Goal: Transaction & Acquisition: Obtain resource

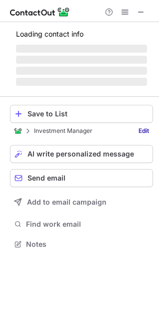
scroll to position [234, 159]
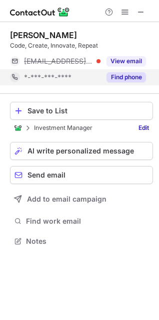
click at [131, 78] on button "Find phone" at bounding box center [127, 77] width 40 height 10
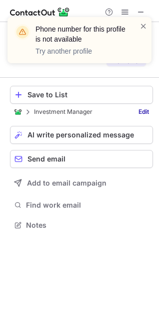
scroll to position [202, 159]
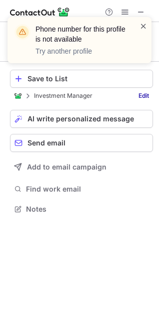
click at [142, 29] on span at bounding box center [144, 26] width 8 height 10
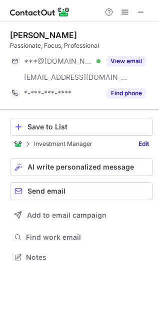
scroll to position [250, 159]
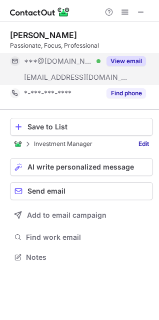
click at [120, 62] on button "View email" at bounding box center [127, 61] width 40 height 10
click at [120, 62] on div "***@gmail.com" at bounding box center [85, 61] width 122 height 9
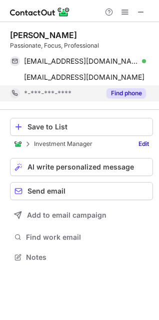
click at [127, 93] on button "Find phone" at bounding box center [127, 93] width 40 height 10
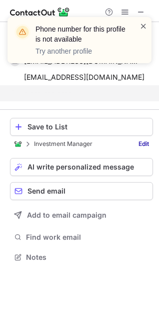
click at [142, 26] on span at bounding box center [144, 26] width 8 height 10
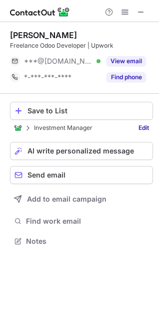
scroll to position [234, 159]
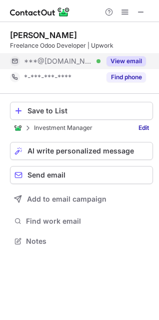
click at [136, 63] on button "View email" at bounding box center [127, 61] width 40 height 10
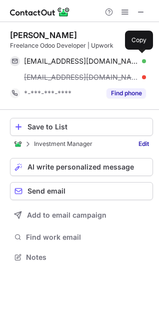
scroll to position [250, 159]
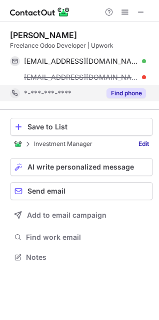
click at [136, 89] on button "Find phone" at bounding box center [127, 93] width 40 height 10
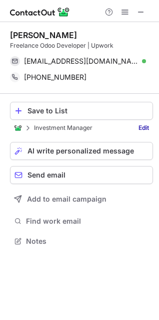
scroll to position [234, 159]
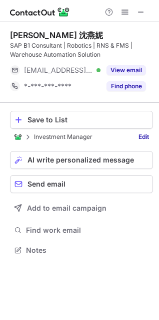
scroll to position [243, 159]
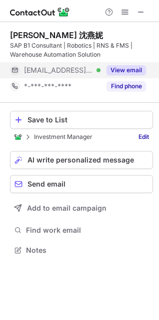
click at [137, 73] on button "View email" at bounding box center [127, 70] width 40 height 10
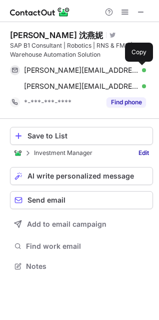
scroll to position [259, 159]
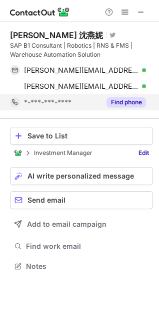
click at [131, 98] on button "Find phone" at bounding box center [127, 102] width 40 height 10
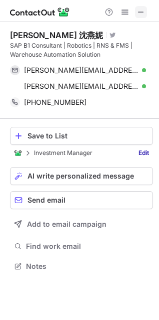
click at [143, 13] on span at bounding box center [141, 12] width 8 height 8
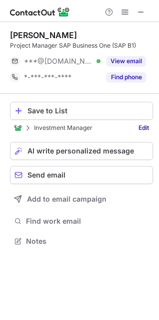
scroll to position [234, 159]
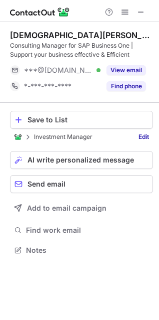
scroll to position [243, 159]
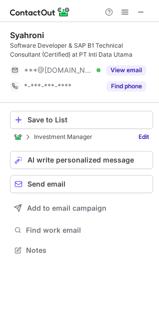
scroll to position [243, 159]
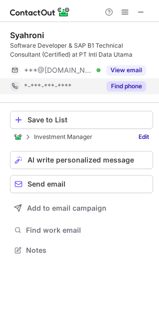
click at [130, 90] on button "Find phone" at bounding box center [127, 86] width 40 height 10
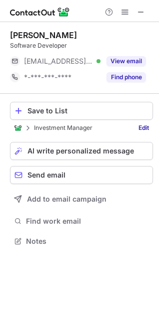
scroll to position [234, 159]
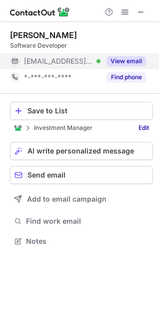
click at [125, 64] on button "View email" at bounding box center [127, 61] width 40 height 10
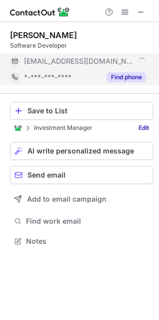
click at [125, 77] on button "Find phone" at bounding box center [127, 77] width 40 height 10
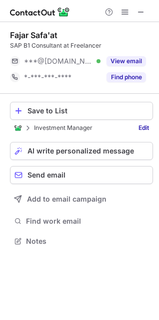
scroll to position [234, 159]
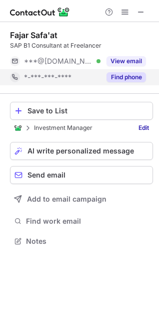
click at [129, 77] on button "Find phone" at bounding box center [127, 77] width 40 height 10
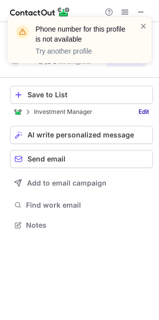
scroll to position [218, 159]
click at [144, 28] on span at bounding box center [144, 26] width 8 height 10
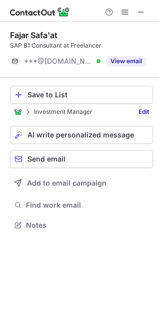
click at [138, 61] on button "View email" at bounding box center [127, 61] width 40 height 10
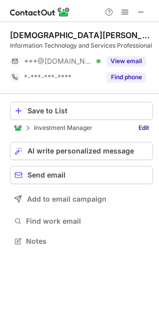
scroll to position [234, 159]
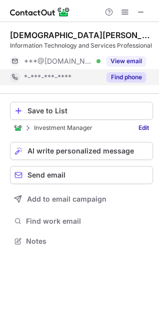
click at [133, 81] on button "Find phone" at bounding box center [127, 77] width 40 height 10
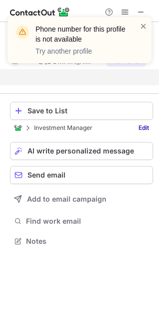
scroll to position [218, 159]
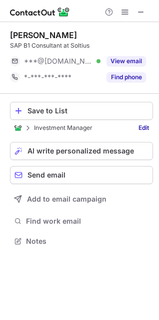
scroll to position [234, 159]
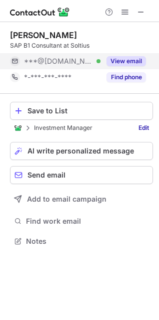
click at [126, 64] on button "View email" at bounding box center [127, 61] width 40 height 10
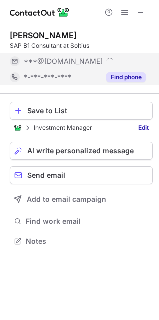
click at [126, 76] on button "Find phone" at bounding box center [127, 77] width 40 height 10
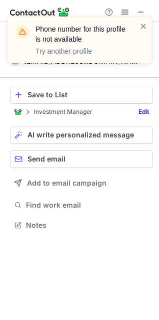
scroll to position [218, 159]
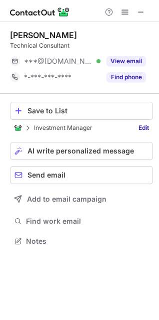
scroll to position [234, 159]
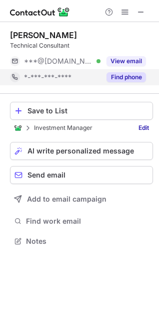
click at [121, 81] on button "Find phone" at bounding box center [127, 77] width 40 height 10
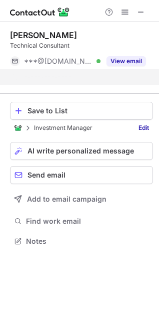
scroll to position [218, 159]
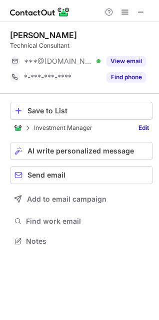
scroll to position [234, 159]
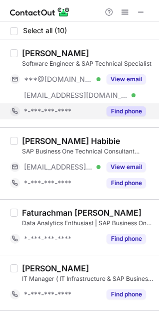
click at [126, 109] on button "Find phone" at bounding box center [127, 111] width 40 height 10
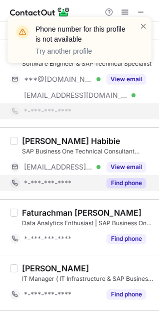
click at [133, 183] on button "Find phone" at bounding box center [127, 183] width 40 height 10
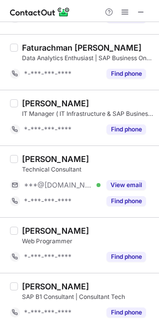
scroll to position [135, 0]
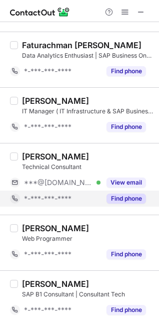
click at [136, 197] on button "Find phone" at bounding box center [127, 198] width 40 height 10
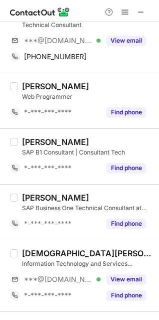
scroll to position [279, 0]
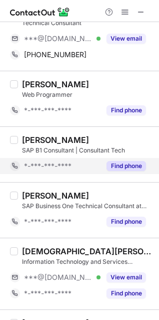
click at [133, 169] on button "Find phone" at bounding box center [127, 166] width 40 height 10
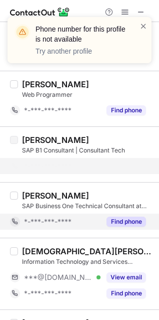
click at [127, 223] on button "Find phone" at bounding box center [127, 221] width 40 height 10
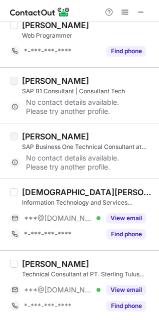
scroll to position [340, 0]
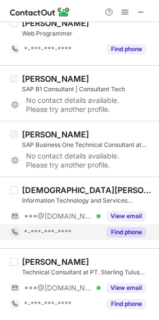
click at [130, 233] on button "Find phone" at bounding box center [127, 232] width 40 height 10
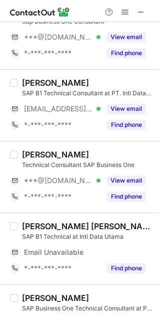
scroll to position [0, 0]
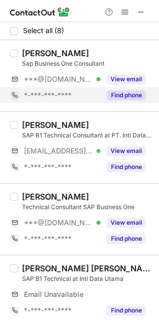
click at [137, 97] on button "Find phone" at bounding box center [127, 95] width 40 height 10
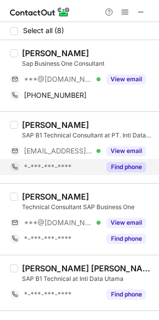
click at [118, 168] on button "Find phone" at bounding box center [127, 167] width 40 height 10
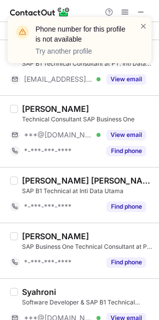
scroll to position [74, 0]
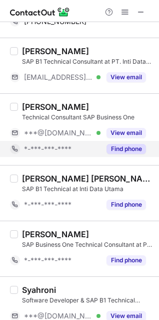
click at [129, 147] on button "Find phone" at bounding box center [127, 149] width 40 height 10
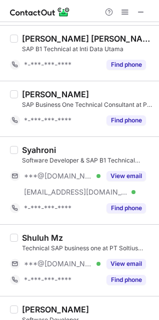
scroll to position [201, 0]
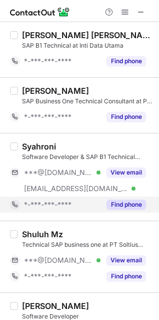
click at [133, 206] on button "Find phone" at bounding box center [127, 204] width 40 height 10
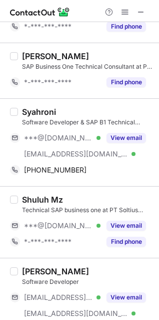
scroll to position [246, 0]
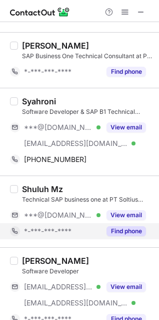
click at [128, 231] on button "Find phone" at bounding box center [127, 231] width 40 height 10
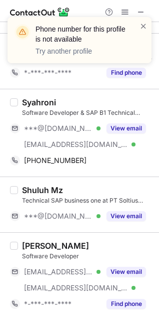
scroll to position [245, 0]
